Goal: Task Accomplishment & Management: Manage account settings

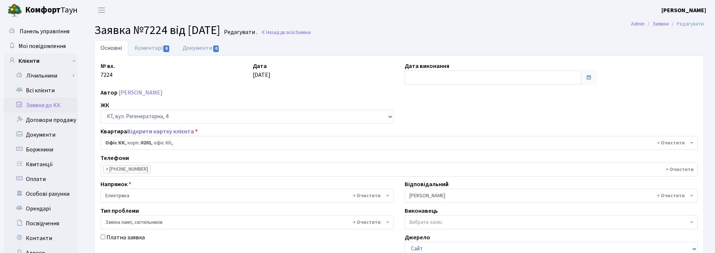
select select "4"
select select "40"
click at [405, 26] on h2 "Заявка №7224 від [DATE] Редагувати . Назад до всіх Заявки" at bounding box center [398, 30] width 609 height 14
click at [39, 90] on link "Всі клієнти" at bounding box center [41, 90] width 74 height 15
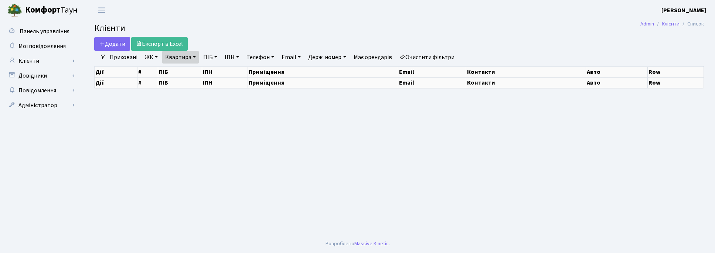
select select "25"
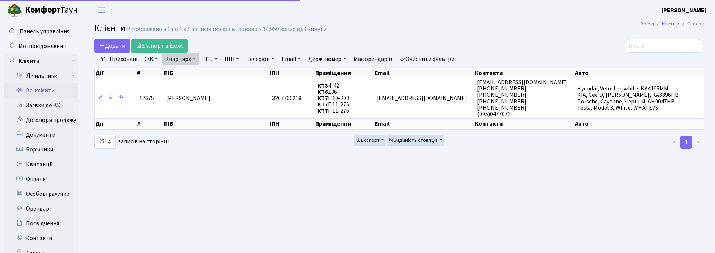
click at [193, 54] on link "Квартира" at bounding box center [180, 59] width 37 height 13
drag, startPoint x: 189, startPoint y: 68, endPoint x: 167, endPoint y: 68, distance: 22.5
click at [167, 68] on input "П11-275" at bounding box center [184, 73] width 43 height 14
type input "21"
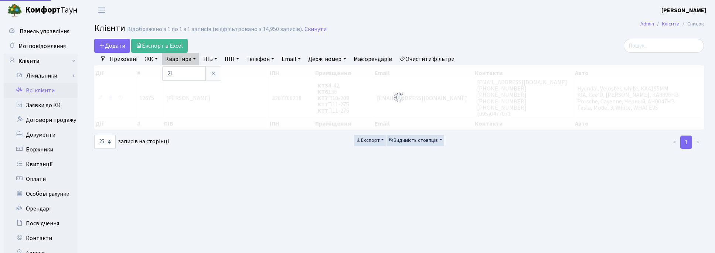
click at [152, 58] on link "ЖК" at bounding box center [151, 59] width 19 height 13
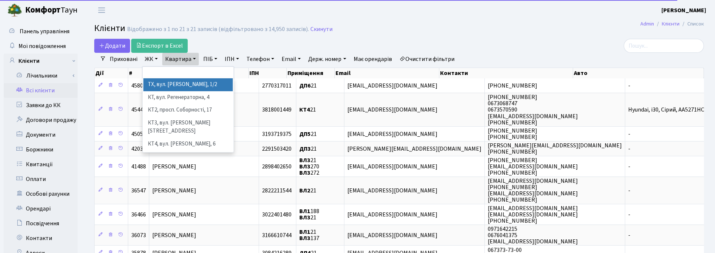
click at [167, 85] on li "ТХ, вул. Ділова, 1/2" at bounding box center [187, 84] width 89 height 13
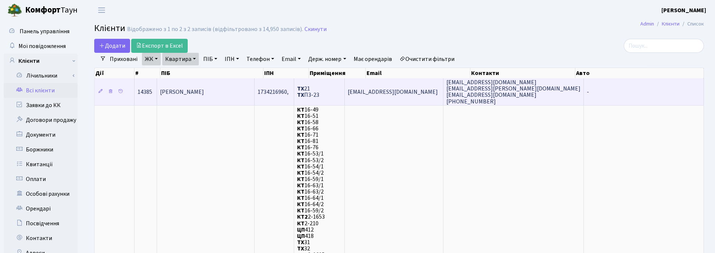
click at [204, 92] on span "[PERSON_NAME]" at bounding box center [182, 92] width 44 height 8
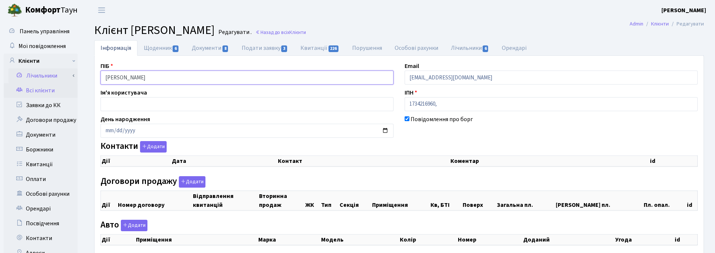
drag, startPoint x: 197, startPoint y: 78, endPoint x: 72, endPoint y: 69, distance: 124.8
click at [72, 69] on div "Панель управління Мої повідомлення Клієнти Лічильники Показання" at bounding box center [357, 186] width 715 height 332
select select "25"
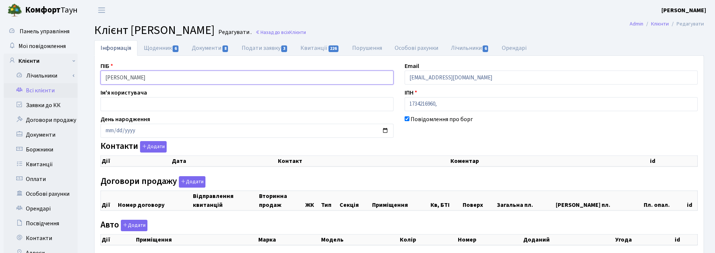
select select "25"
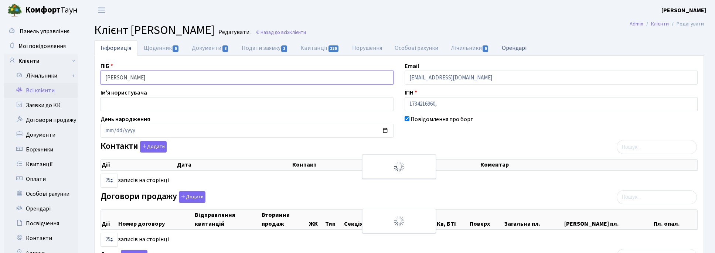
checkbox input "true"
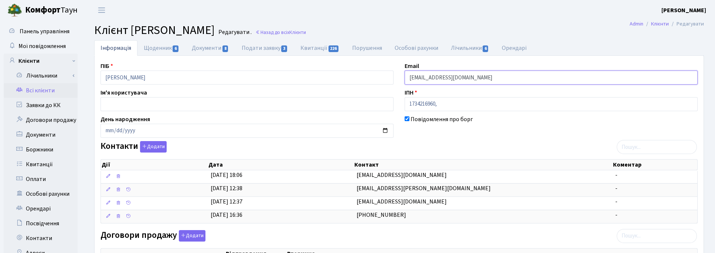
drag, startPoint x: 502, startPoint y: 78, endPoint x: 389, endPoint y: 82, distance: 113.8
click at [391, 83] on div "ПІБ Олешко Валентина Данилівна Email olenanaumova1970@gmail.com Ім'я користувач…" at bounding box center [399, 253] width 608 height 383
click at [705, 40] on main "Admin Клієнти Редагувати Клієнт Олешко Валентина Данилівна Редагувати . Назад д…" at bounding box center [399, 245] width 632 height 451
click at [157, 47] on link "Щоденник 6" at bounding box center [161, 47] width 48 height 15
select select "25"
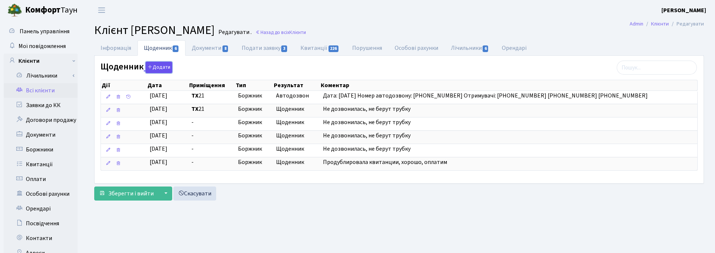
click at [160, 68] on button "Додати" at bounding box center [159, 67] width 27 height 11
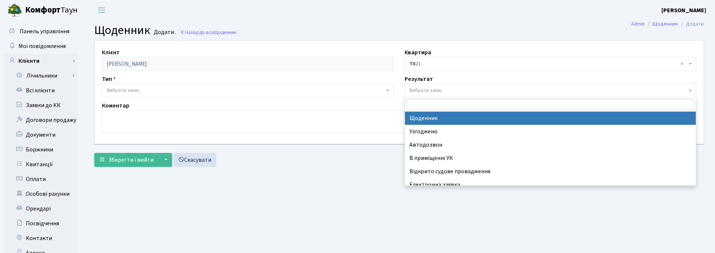
click at [422, 93] on span "Вибрати запис" at bounding box center [425, 90] width 33 height 7
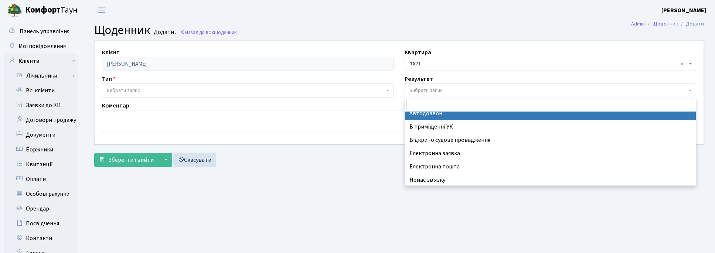
scroll to position [45, 0]
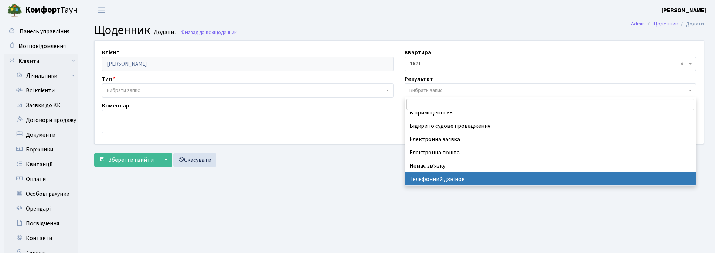
select select "196"
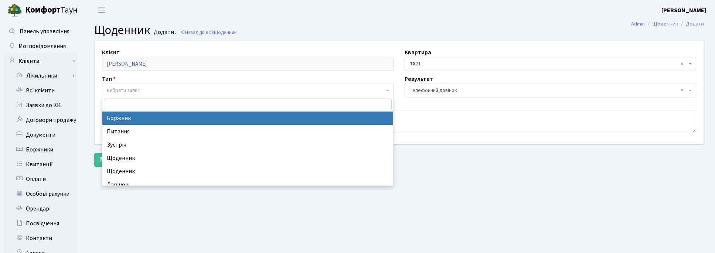
drag, startPoint x: 107, startPoint y: 88, endPoint x: 112, endPoint y: 92, distance: 6.3
click at [108, 89] on span "Вибрати запис" at bounding box center [123, 90] width 33 height 7
select select "189"
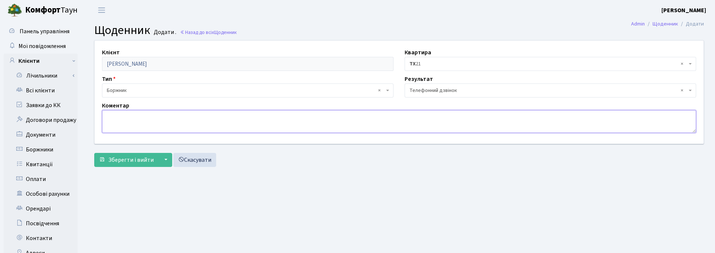
click at [113, 119] on textarea at bounding box center [399, 121] width 594 height 23
click at [260, 117] on textarea "Сплатили всю суму боргу, направлено квитанцію на сплату суд витрат для закриття…" at bounding box center [399, 121] width 594 height 23
click at [352, 119] on textarea "Сплатили всю суму боргу, направлено квитанцію на сплату суд. витрат для закритт…" at bounding box center [399, 121] width 594 height 23
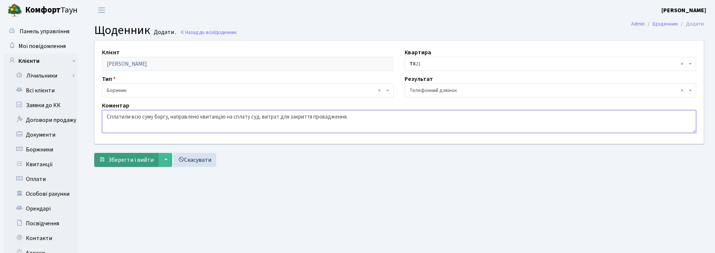
type textarea "Сплатили всю суму боргу, направлено квитанцію на сплату суд. витрат для закритт…"
click at [141, 157] on span "Зберегти і вийти" at bounding box center [130, 160] width 45 height 8
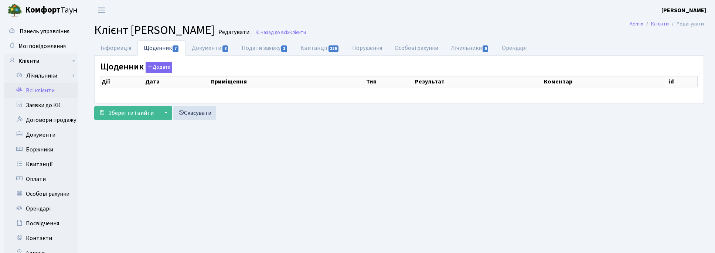
select select "25"
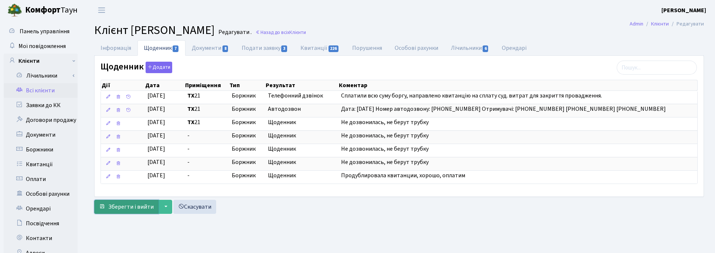
click at [129, 209] on span "Зберегти і вийти" at bounding box center [130, 207] width 45 height 8
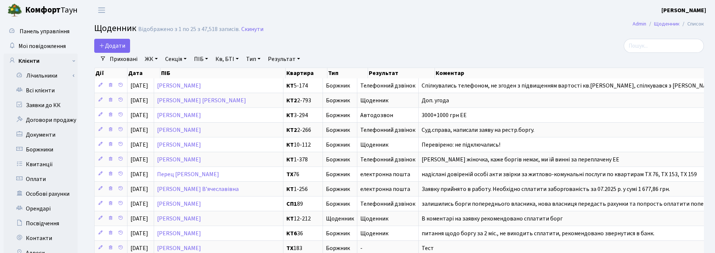
select select "25"
click at [250, 30] on link "Скинути" at bounding box center [252, 29] width 22 height 7
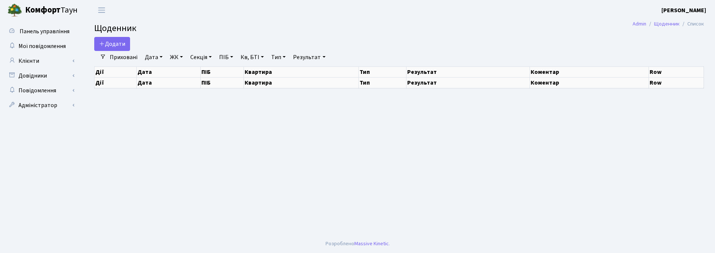
select select "25"
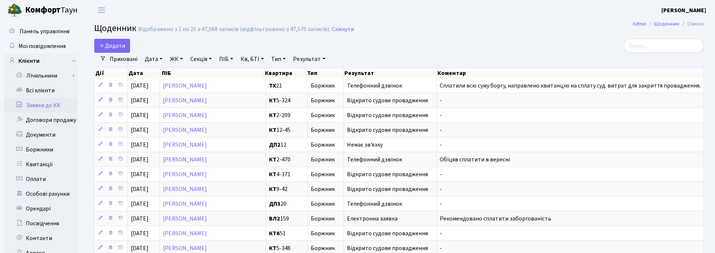
click at [42, 108] on link "Заявки до КК" at bounding box center [41, 105] width 74 height 15
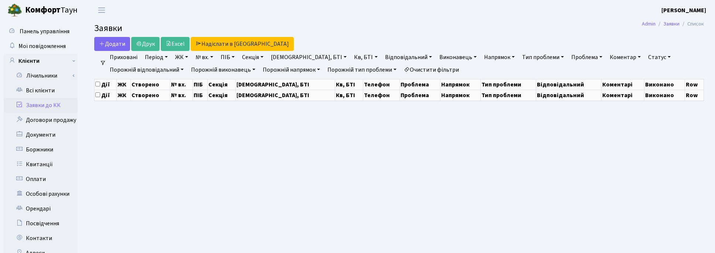
select select "25"
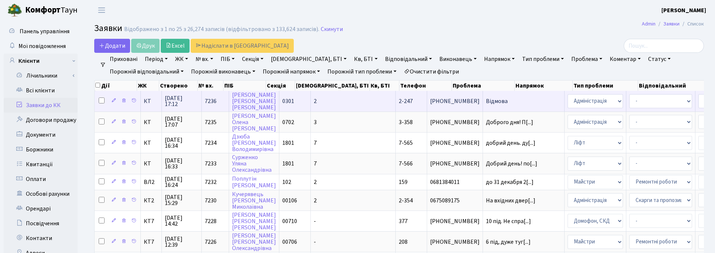
click at [175, 99] on span "[DATE] 17:12" at bounding box center [182, 101] width 34 height 12
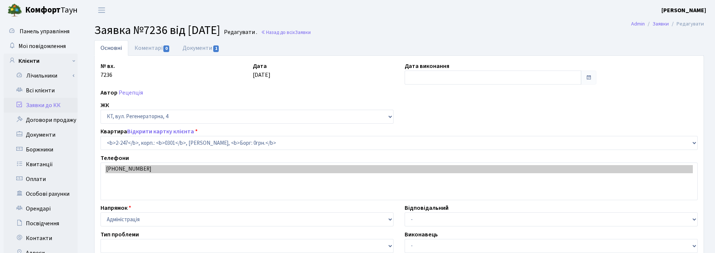
select select "512"
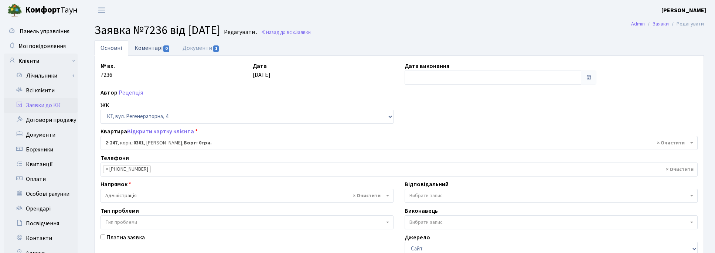
click at [156, 46] on link "Коментарі 0" at bounding box center [152, 47] width 48 height 15
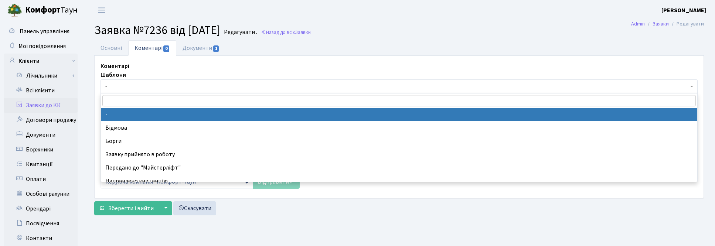
click at [122, 83] on span "-" at bounding box center [396, 86] width 583 height 7
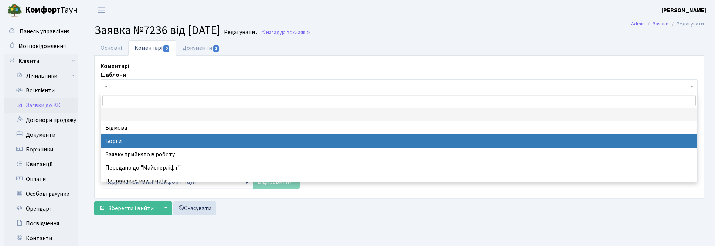
select select "3"
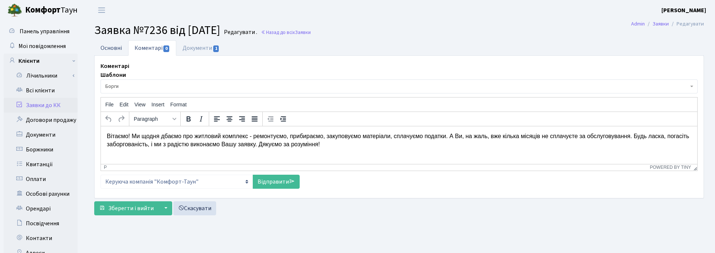
click at [111, 49] on link "Основні" at bounding box center [111, 47] width 34 height 15
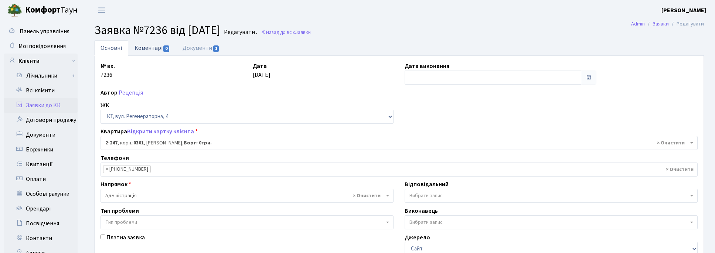
click at [149, 43] on link "Коментарі 0" at bounding box center [152, 47] width 48 height 15
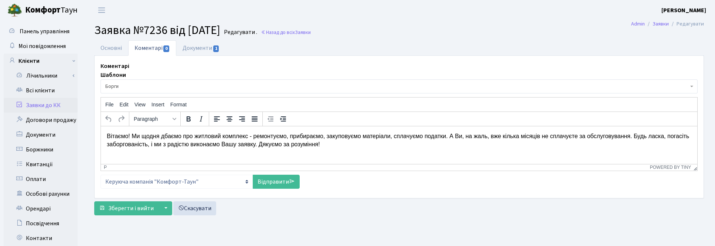
click at [116, 87] on span "Борги" at bounding box center [396, 86] width 583 height 7
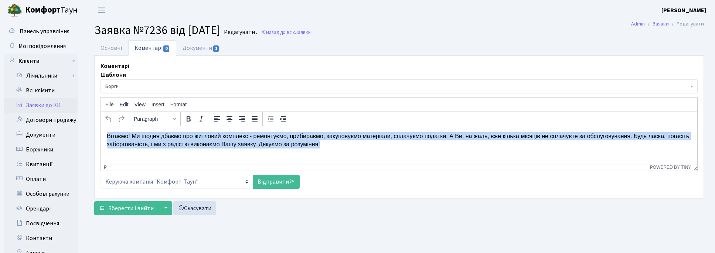
drag, startPoint x: 332, startPoint y: 146, endPoint x: 65, endPoint y: 130, distance: 267.5
click at [101, 130] on html "Вітаємо! Ми щодня дбаємо про житловий комплекс - ремонтуємо, прибираємо, закупо…" at bounding box center [399, 140] width 596 height 28
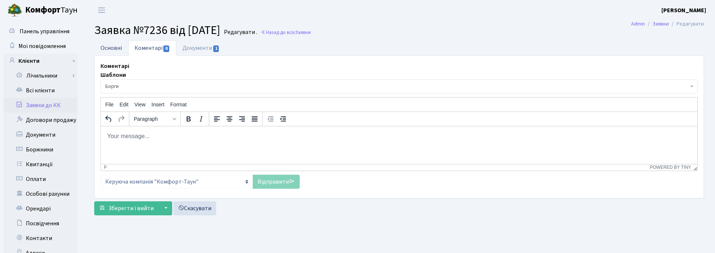
click at [112, 49] on link "Основні" at bounding box center [111, 47] width 34 height 15
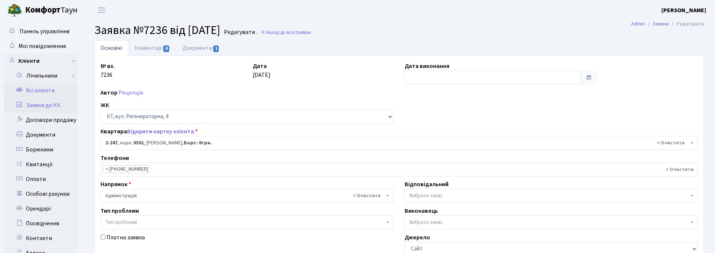
click at [39, 87] on link "Всі клієнти" at bounding box center [41, 90] width 74 height 15
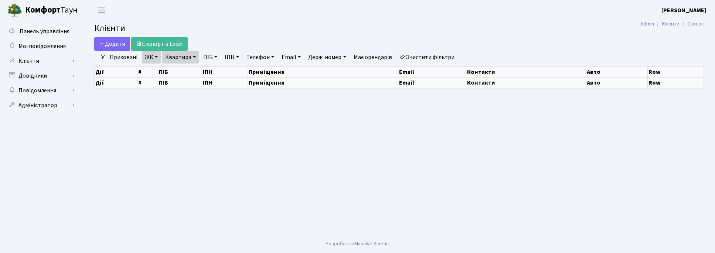
select select "25"
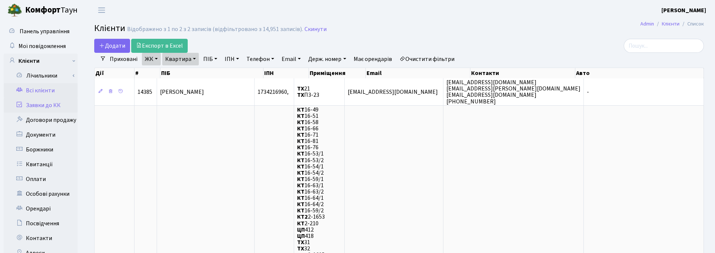
click at [40, 100] on link "Заявки до КК" at bounding box center [41, 105] width 74 height 15
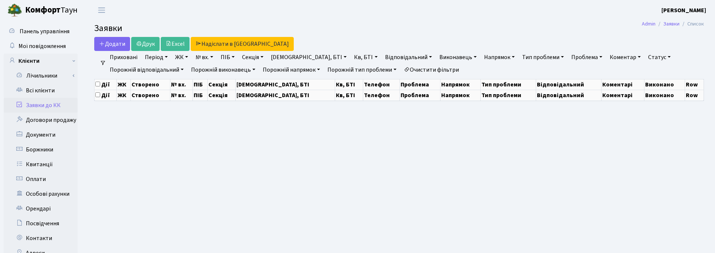
select select "25"
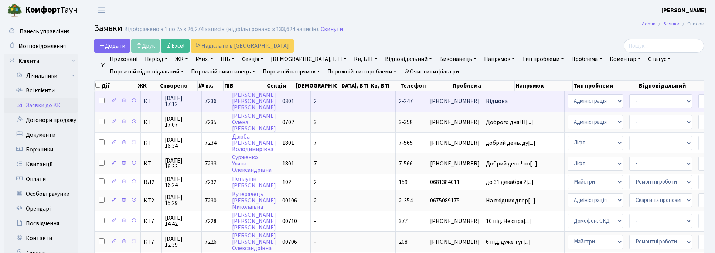
click at [172, 98] on span "[DATE] 17:12" at bounding box center [182, 101] width 34 height 12
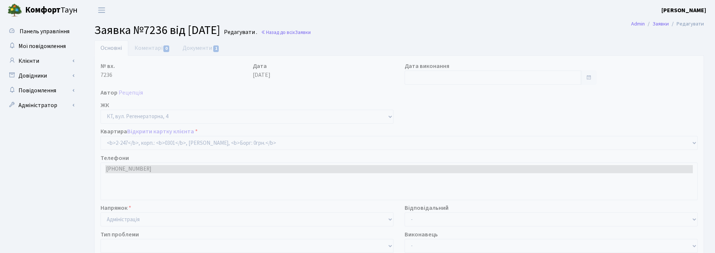
select select "512"
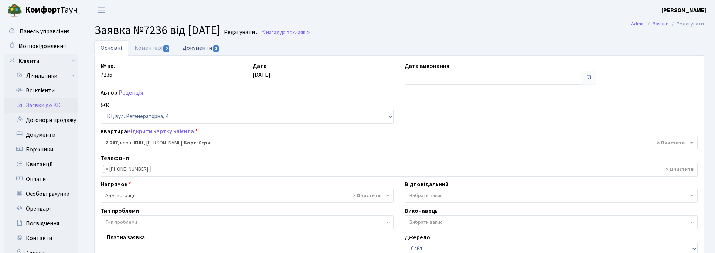
click at [201, 47] on link "Документи 1" at bounding box center [200, 47] width 49 height 15
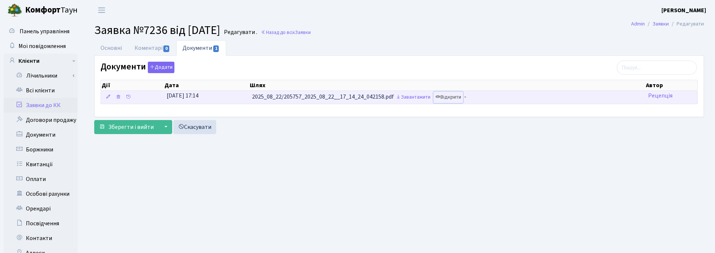
click at [455, 95] on link "Відкрити" at bounding box center [448, 97] width 30 height 11
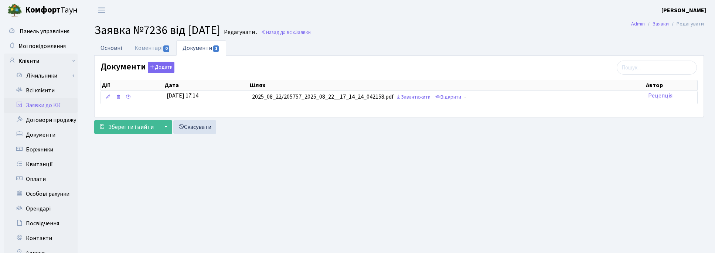
click at [113, 45] on link "Основні" at bounding box center [111, 47] width 34 height 15
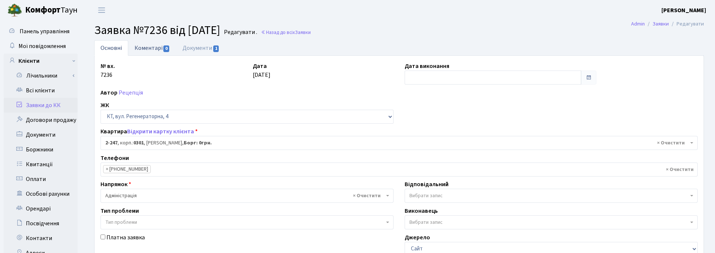
click at [151, 47] on link "Коментарі 0" at bounding box center [152, 47] width 48 height 15
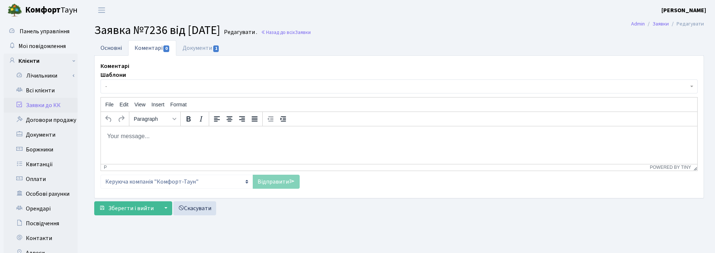
click at [97, 54] on link "Основні" at bounding box center [111, 47] width 34 height 15
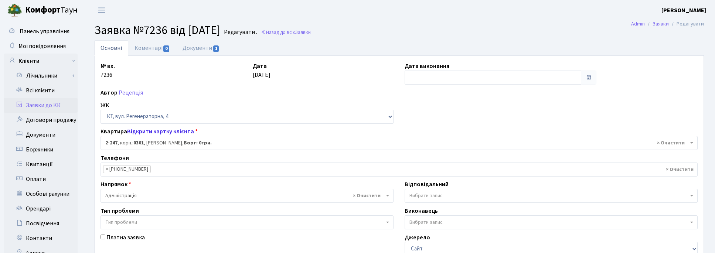
click at [154, 131] on link "Відкрити картку клієнта" at bounding box center [160, 131] width 67 height 8
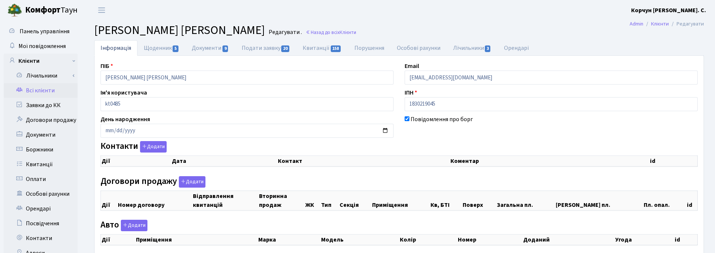
checkbox input "true"
select select "25"
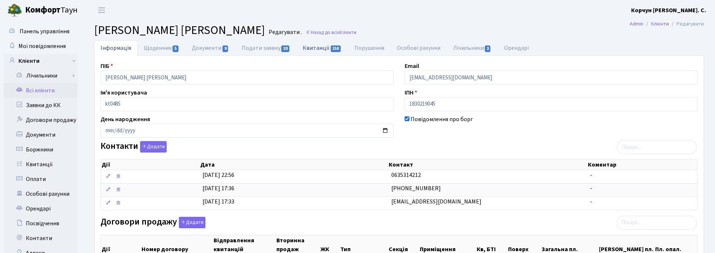
click at [316, 46] on link "Квитанції 158" at bounding box center [321, 47] width 51 height 15
select select "25"
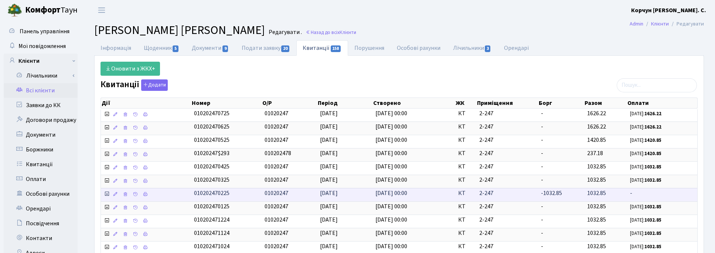
click at [108, 196] on icon at bounding box center [107, 194] width 6 height 6
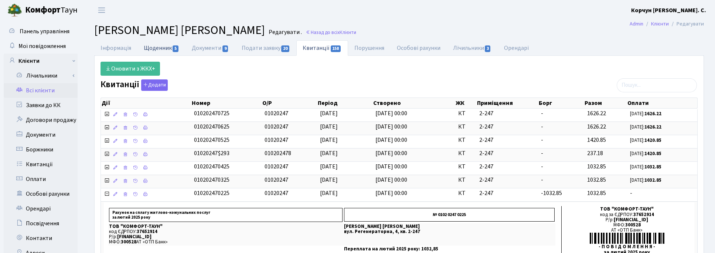
click at [165, 45] on link "Щоденник 5" at bounding box center [161, 47] width 48 height 15
select select "25"
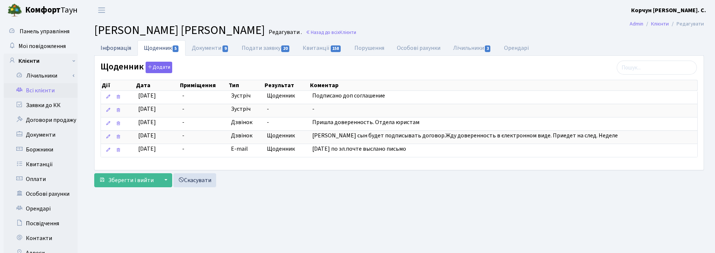
click at [124, 45] on link "Інформація" at bounding box center [115, 47] width 43 height 15
